Goal: Task Accomplishment & Management: Manage account settings

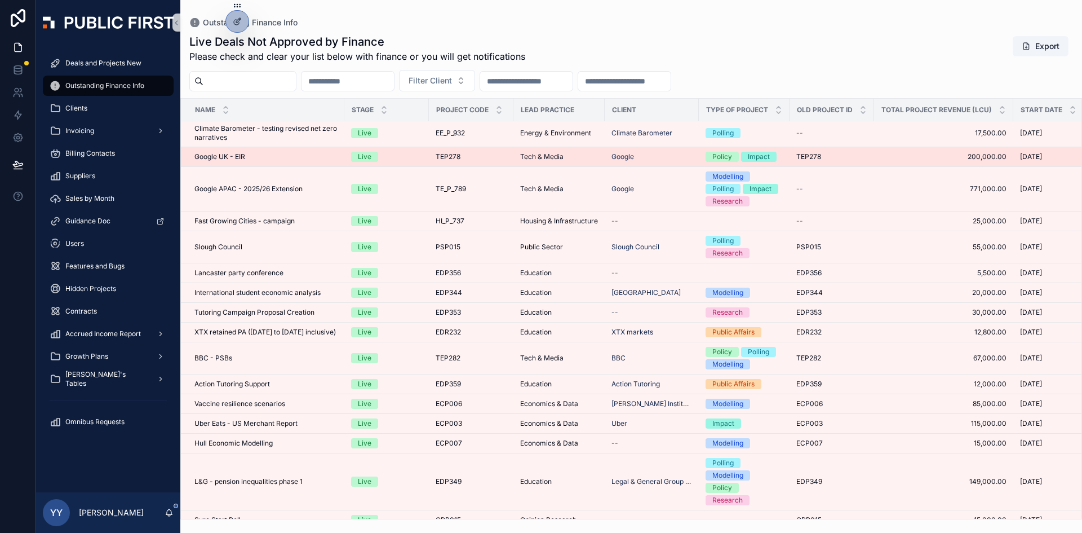
scroll to position [121, 0]
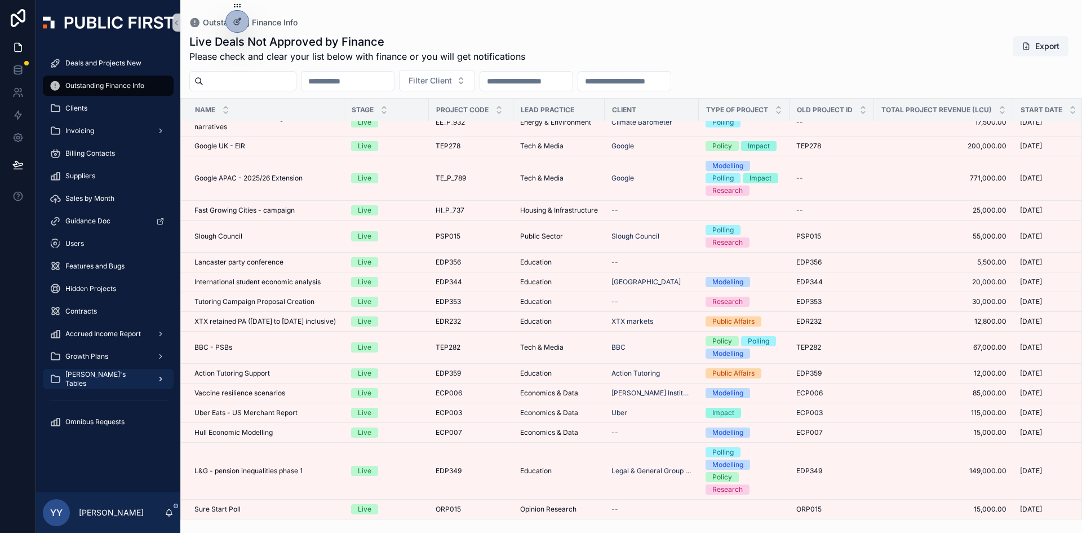
click at [99, 374] on div "[PERSON_NAME]'s Tables" at bounding box center [108, 379] width 117 height 18
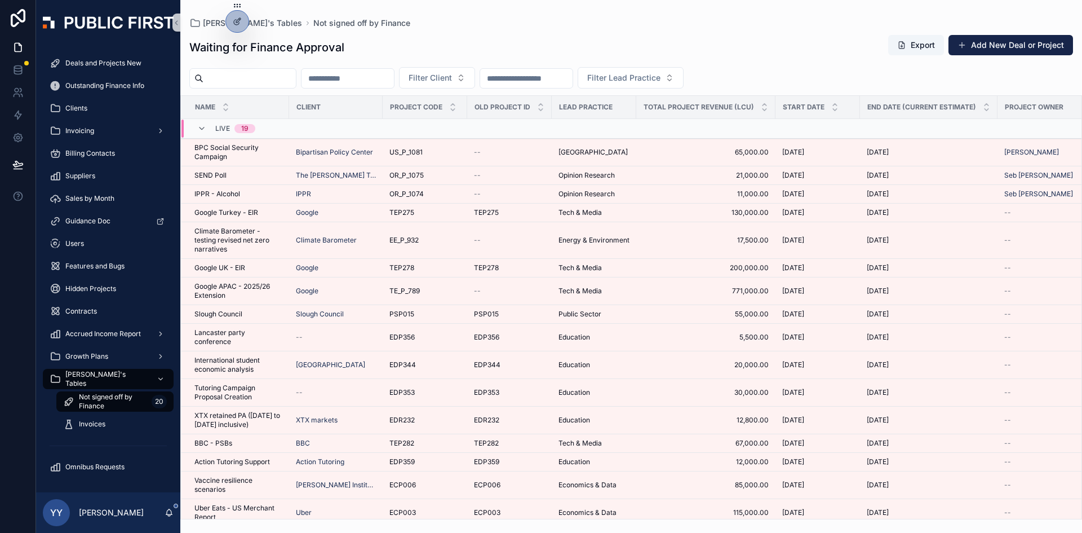
click at [96, 374] on span "Not signed off by Finance" at bounding box center [113, 401] width 68 height 18
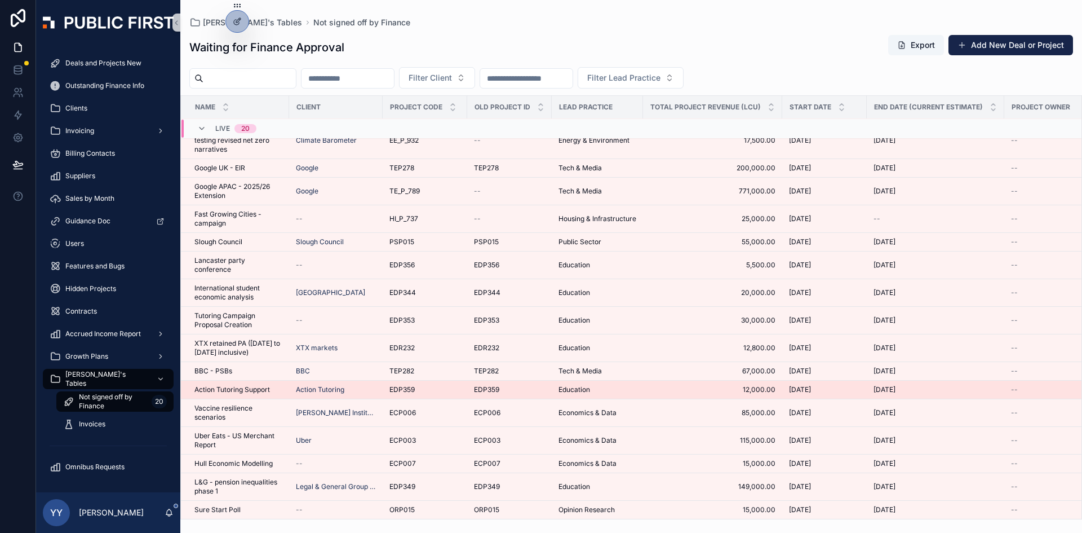
scroll to position [108, 0]
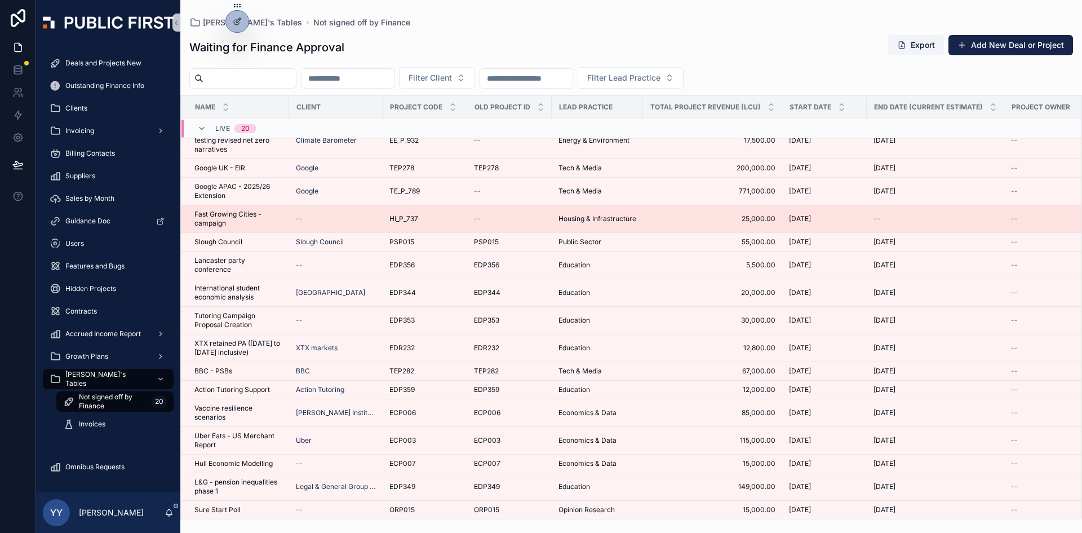
click at [508, 214] on div "--" at bounding box center [509, 218] width 71 height 9
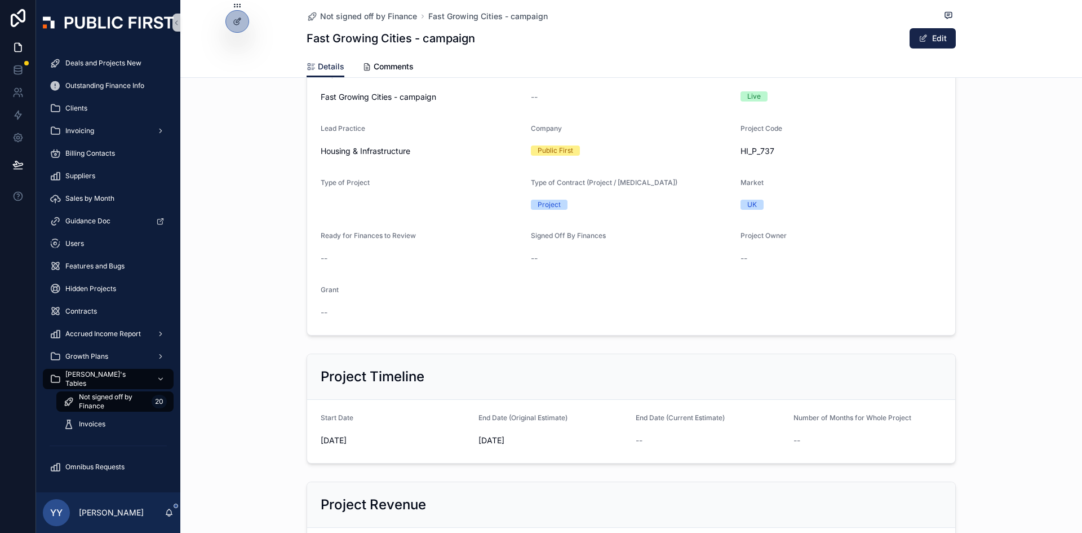
scroll to position [225, 0]
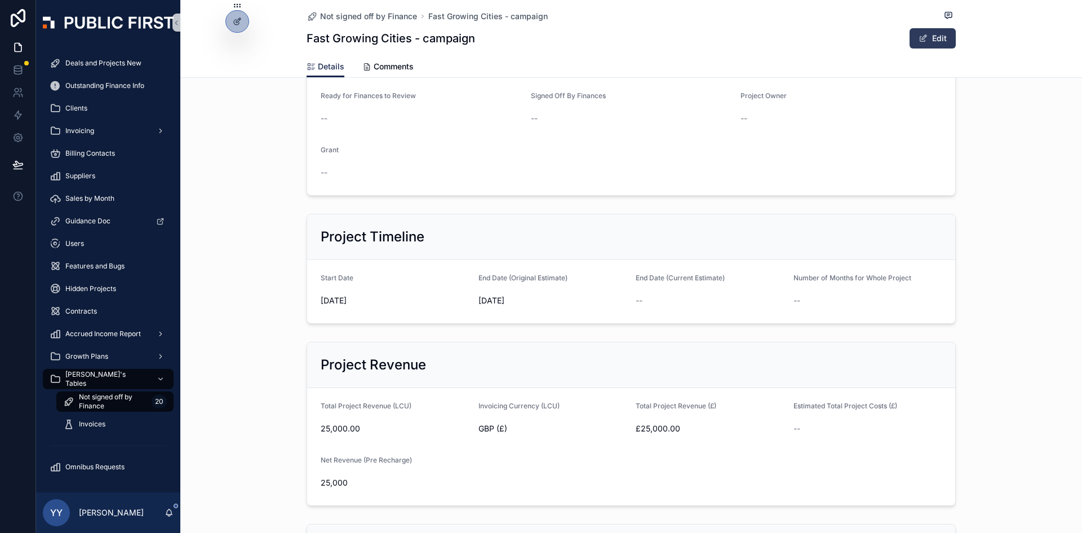
click at [721, 41] on button "Edit" at bounding box center [933, 38] width 46 height 20
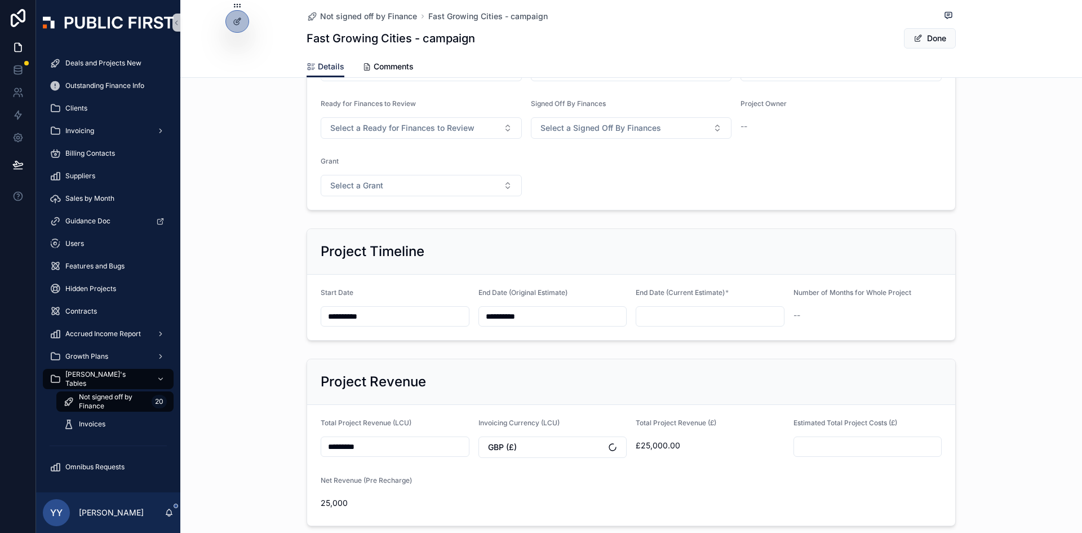
click at [671, 317] on input "scrollable content" at bounding box center [710, 316] width 148 height 16
click at [721, 340] on button "scrollable content" at bounding box center [767, 344] width 20 height 20
click at [721, 374] on button "31" at bounding box center [726, 509] width 20 height 20
type input "**********"
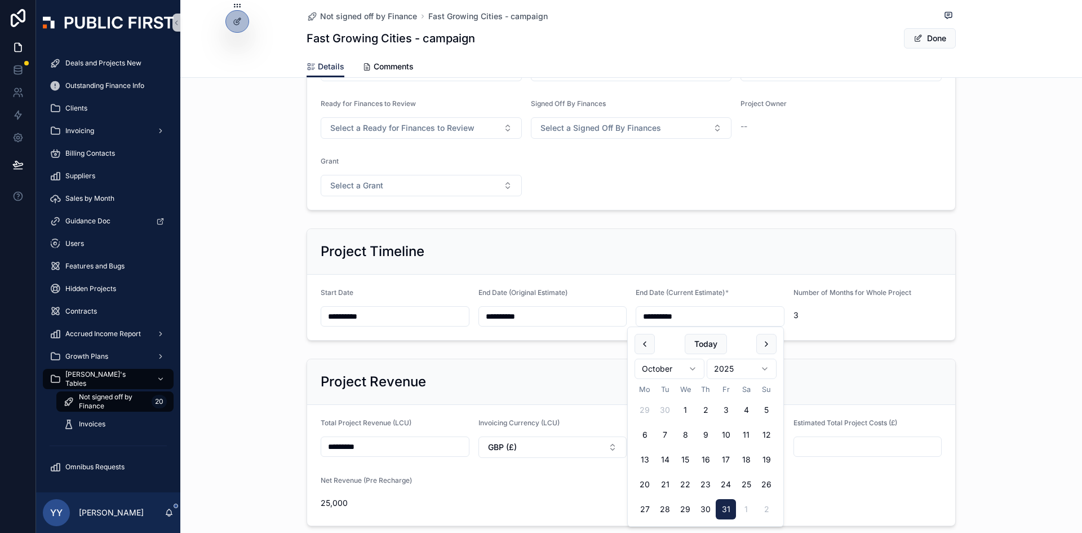
click at [721, 37] on button "Done" at bounding box center [930, 38] width 52 height 20
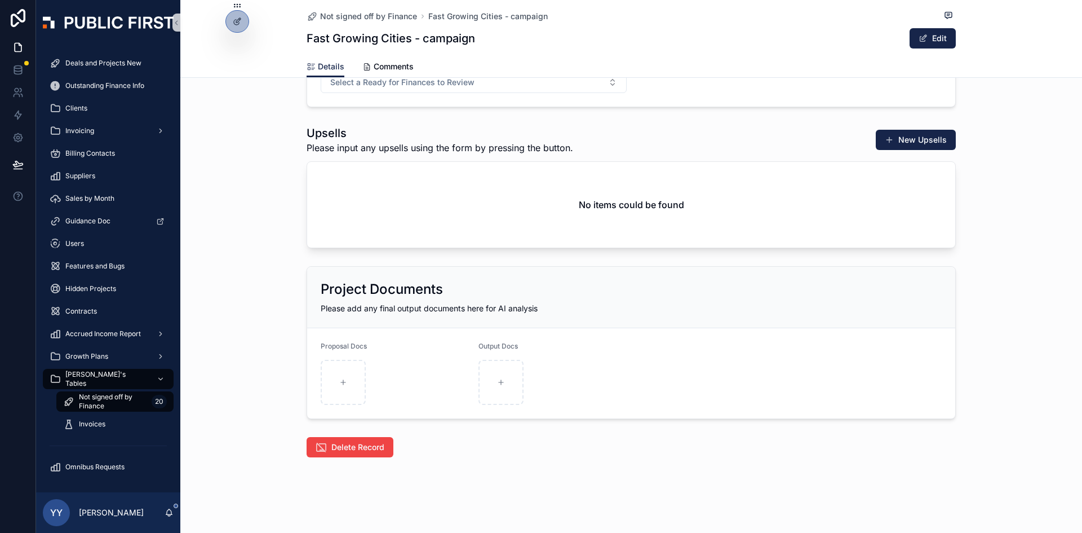
scroll to position [1847, 0]
click at [89, 90] on span "Outstanding Finance Info" at bounding box center [104, 85] width 79 height 9
